Goal: Information Seeking & Learning: Learn about a topic

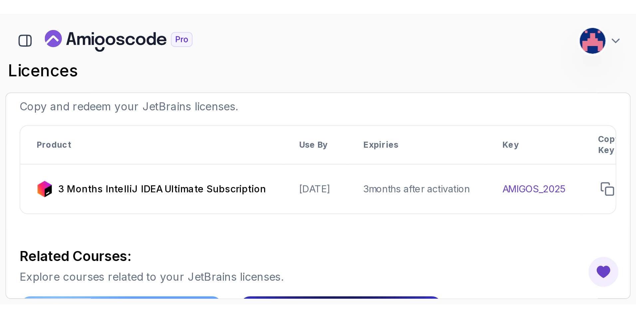
scroll to position [100, 0]
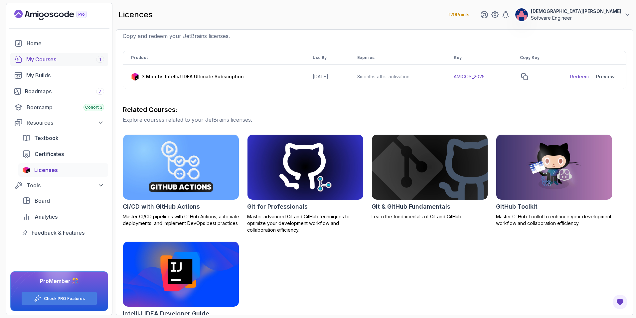
click at [82, 60] on div "My Courses 1" at bounding box center [65, 59] width 78 height 8
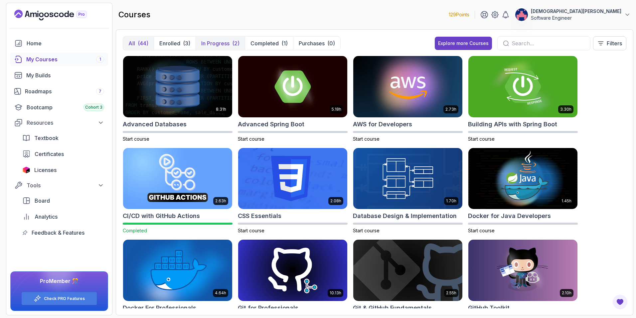
click at [229, 43] on p "In Progress" at bounding box center [215, 43] width 28 height 8
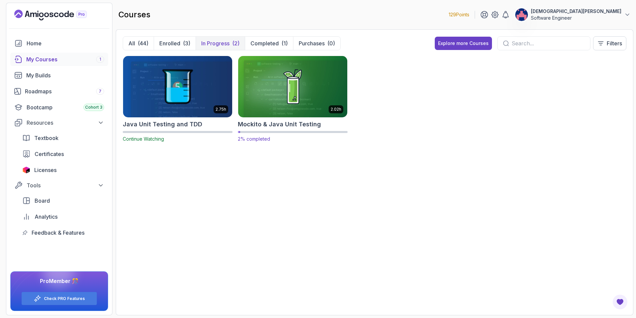
click at [254, 89] on img at bounding box center [293, 86] width 115 height 64
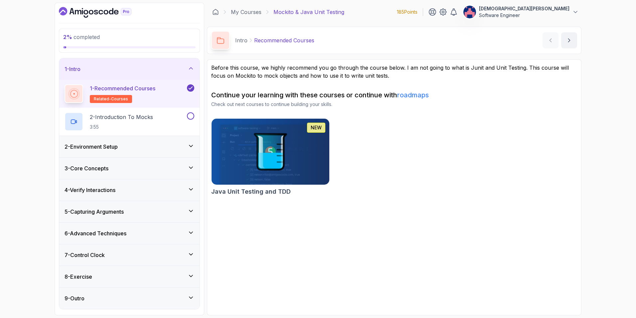
click at [182, 149] on div "2 - Environment Setup" at bounding box center [130, 146] width 130 height 8
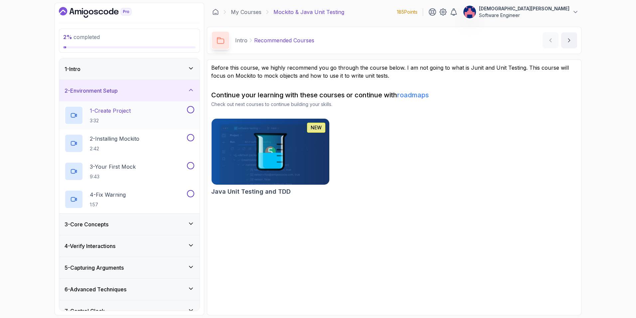
click at [187, 110] on button at bounding box center [190, 109] width 7 height 7
click at [182, 93] on div "2 - Environment Setup" at bounding box center [130, 91] width 130 height 8
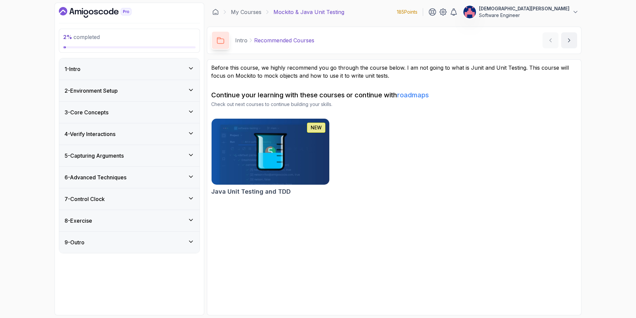
click at [185, 70] on div "1 - Intro" at bounding box center [130, 69] width 130 height 8
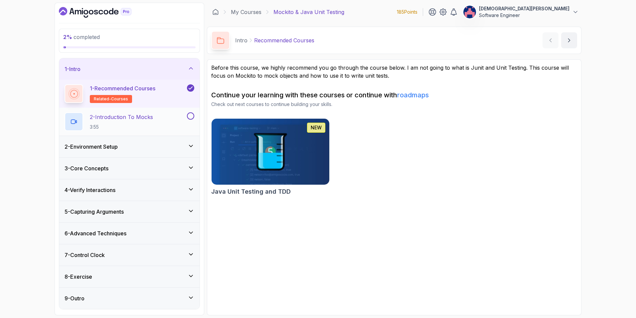
click at [138, 116] on p "2 - Introduction To Mocks" at bounding box center [121, 117] width 63 height 8
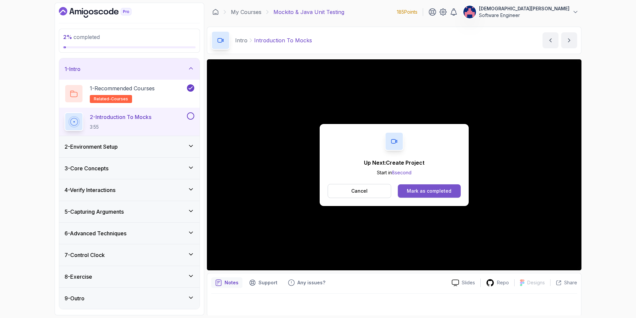
click at [411, 192] on div "Mark as completed" at bounding box center [429, 190] width 45 height 7
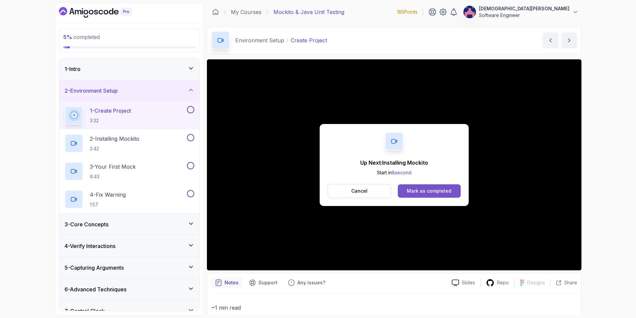
click at [423, 194] on div "Mark as completed" at bounding box center [429, 190] width 45 height 7
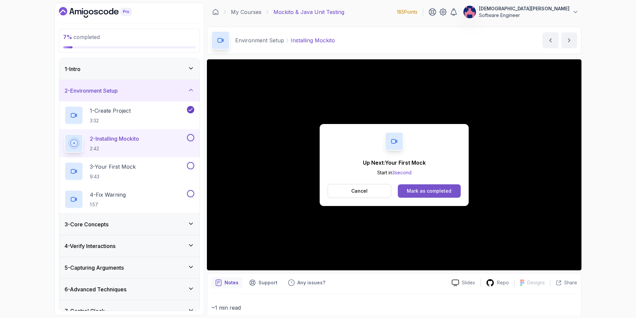
click at [423, 193] on div "Mark as completed" at bounding box center [429, 190] width 45 height 7
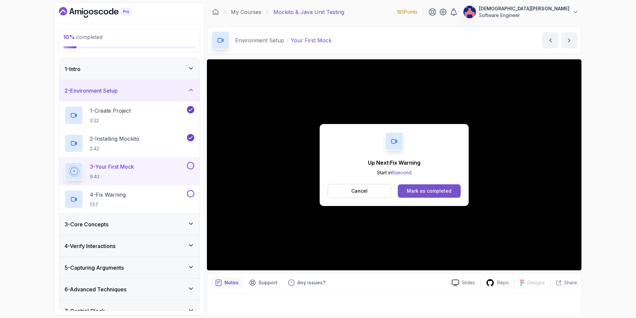
click at [423, 187] on button "Mark as completed" at bounding box center [429, 190] width 63 height 13
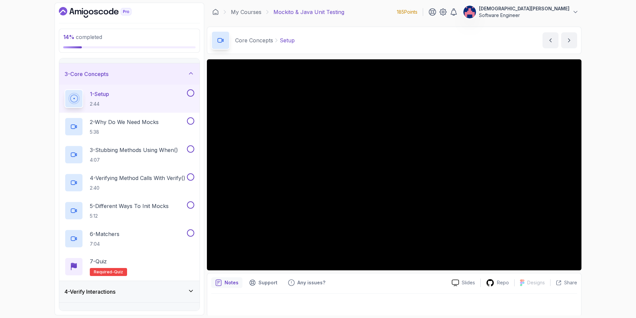
scroll to position [5, 0]
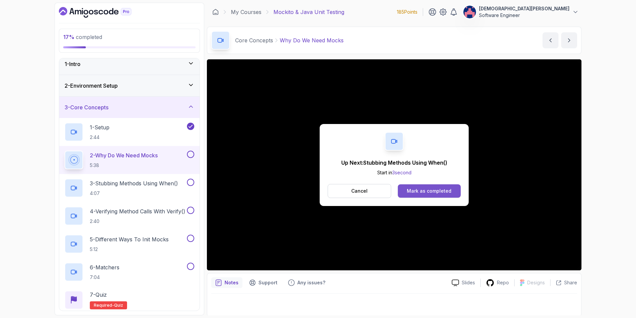
click at [423, 188] on div "Mark as completed" at bounding box center [429, 190] width 45 height 7
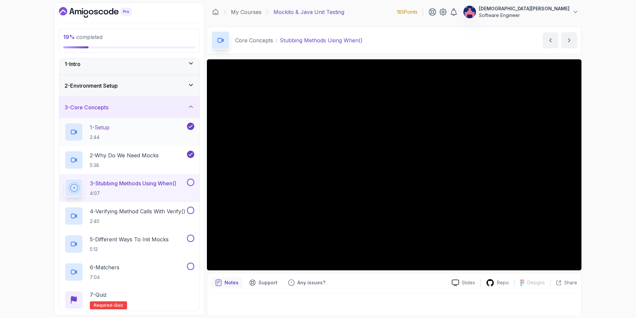
click at [144, 130] on div "1 - Setup 2:44" at bounding box center [125, 131] width 121 height 19
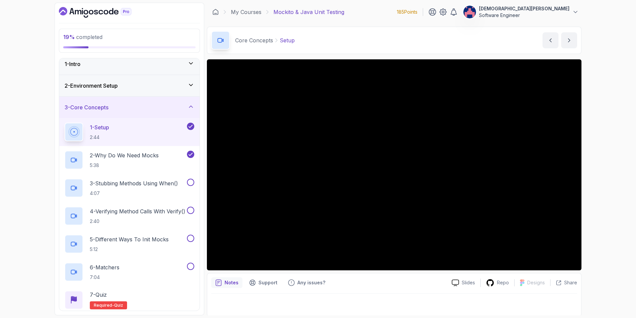
click at [194, 87] on icon at bounding box center [191, 85] width 7 height 7
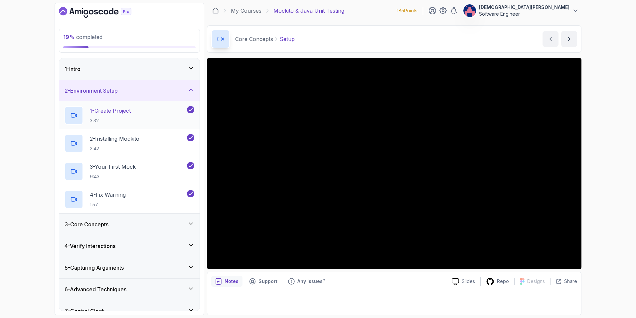
click at [139, 115] on div "1 - Create Project 3:32" at bounding box center [125, 115] width 121 height 19
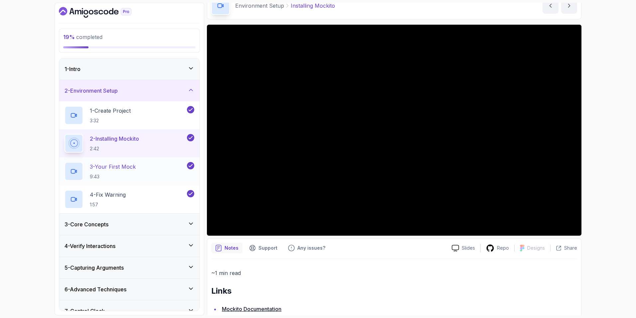
click at [111, 168] on p "3 - Your First Mock" at bounding box center [113, 166] width 46 height 8
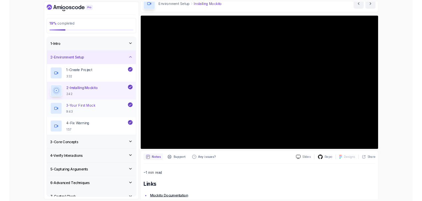
scroll to position [1, 0]
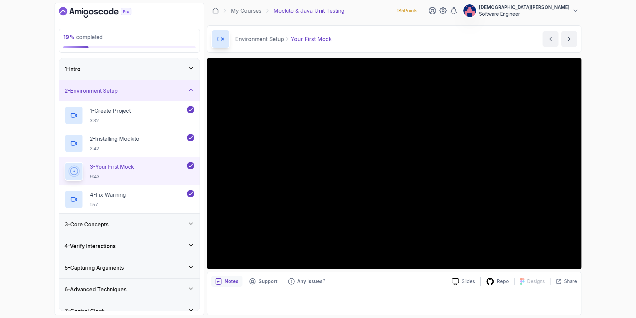
click at [133, 221] on div "3 - Core Concepts" at bounding box center [130, 224] width 130 height 8
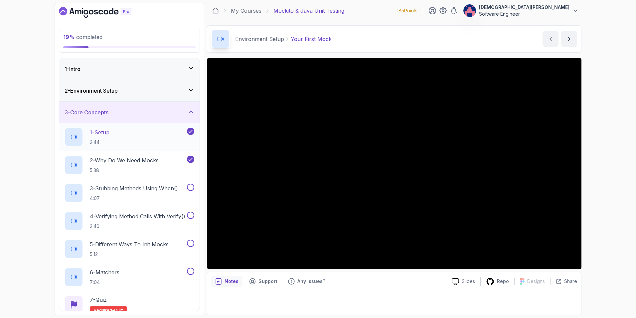
click at [135, 136] on div "1 - Setup 2:44" at bounding box center [125, 136] width 121 height 19
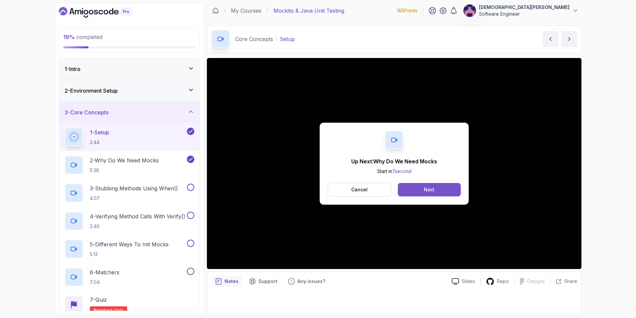
click at [420, 188] on button "Next" at bounding box center [429, 189] width 63 height 13
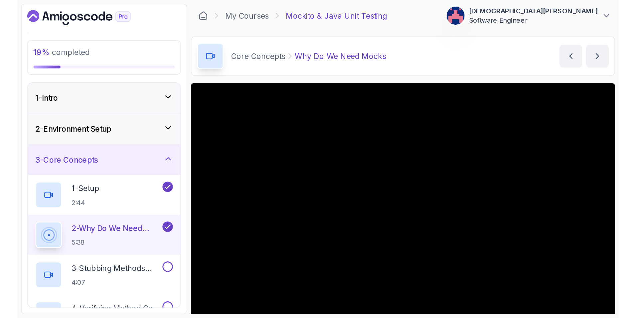
scroll to position [1, 0]
